Goal: Information Seeking & Learning: Learn about a topic

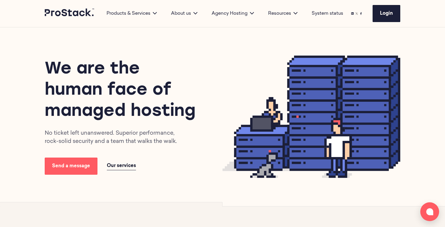
click at [112, 166] on span "Our services" at bounding box center [121, 166] width 29 height 5
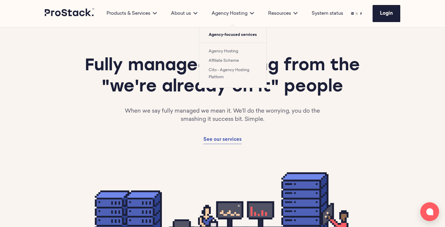
click at [231, 70] on link "Cito - Agency Hosting Platform" at bounding box center [229, 73] width 41 height 11
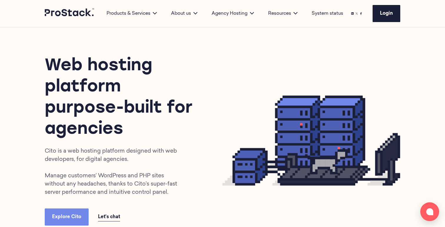
scroll to position [15, 0]
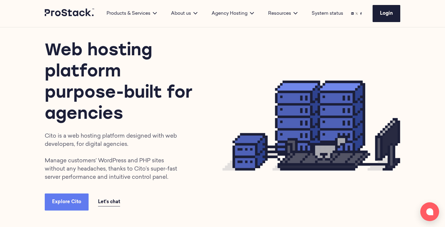
click at [70, 199] on link "Explore Cito" at bounding box center [67, 202] width 44 height 17
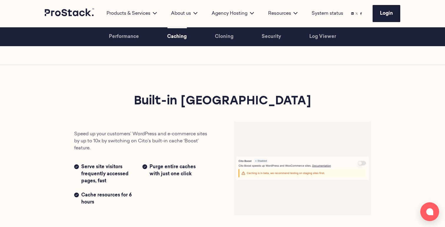
scroll to position [862, 0]
